Goal: Transaction & Acquisition: Purchase product/service

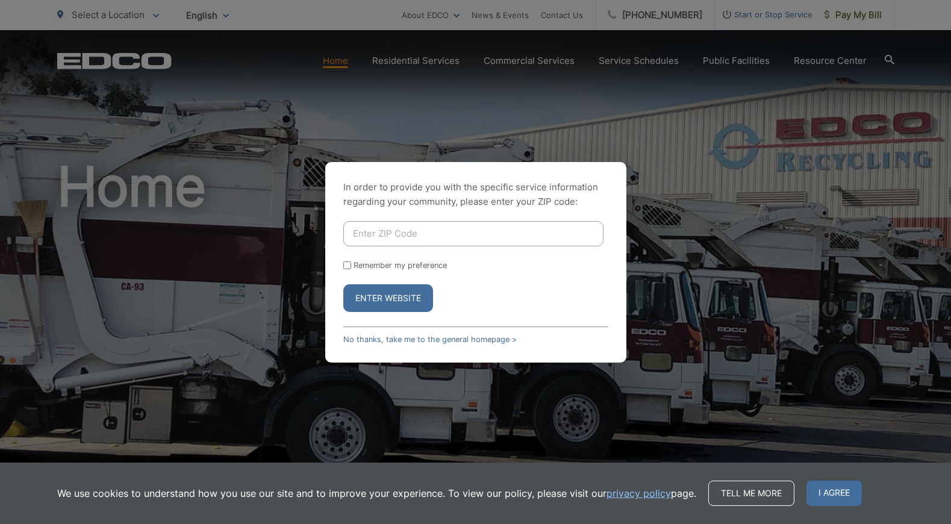
click at [510, 232] on input "Enter ZIP Code" at bounding box center [473, 233] width 260 height 25
type input "92040"
click at [347, 265] on input "Remember my preference" at bounding box center [347, 265] width 8 height 8
checkbox input "true"
click at [386, 297] on button "Enter Website" at bounding box center [388, 298] width 90 height 28
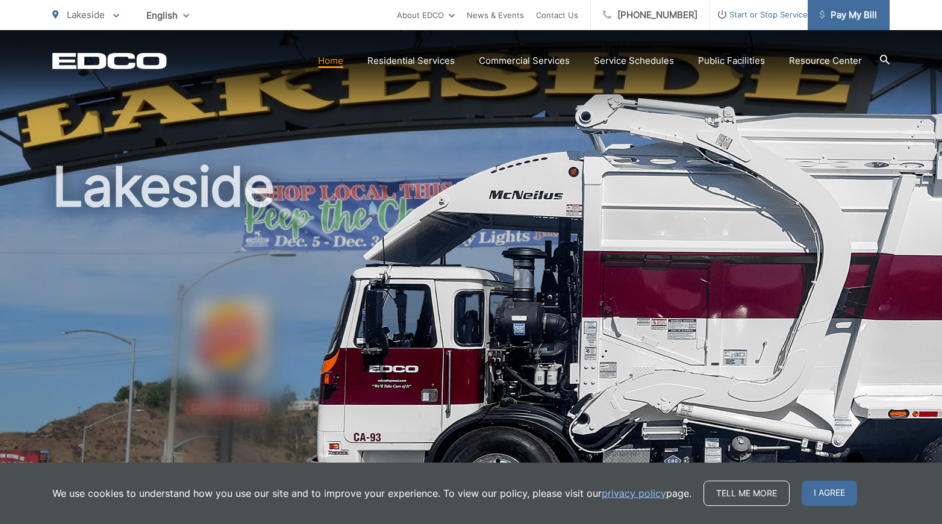
click at [851, 14] on span "Pay My Bill" at bounding box center [848, 15] width 57 height 14
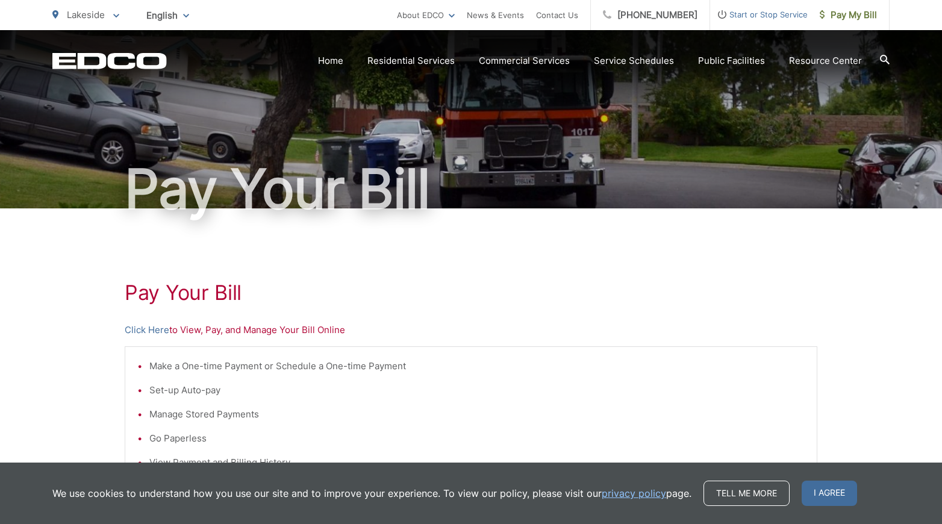
scroll to position [120, 0]
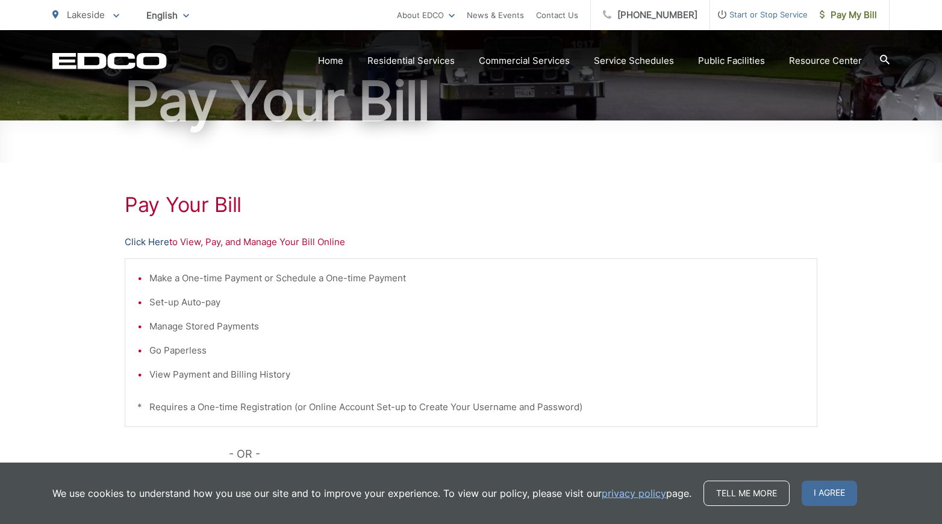
click at [151, 239] on link "Click Here" at bounding box center [147, 242] width 45 height 14
